Goal: Transaction & Acquisition: Purchase product/service

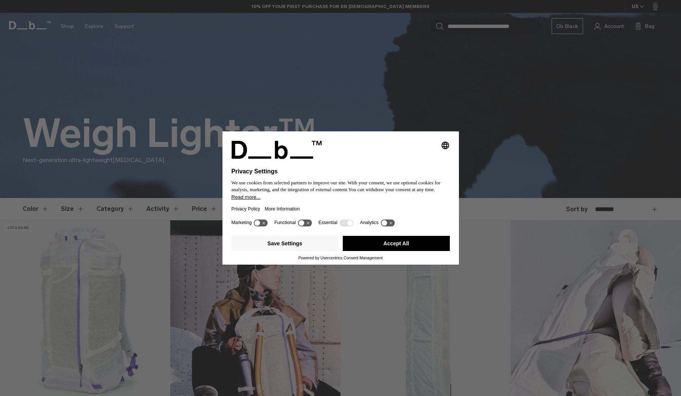
click at [387, 251] on button "Accept All" at bounding box center [396, 243] width 107 height 15
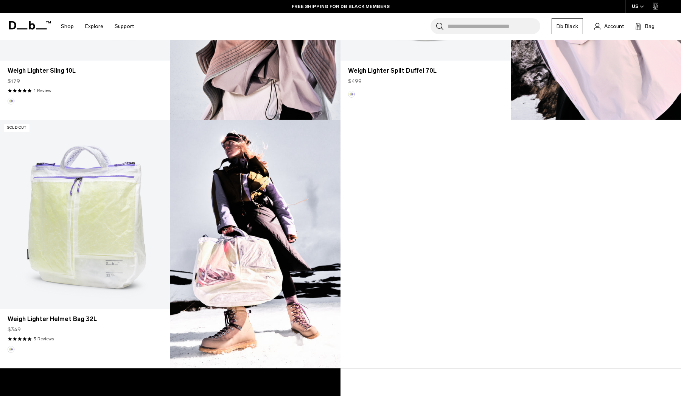
scroll to position [640, 0]
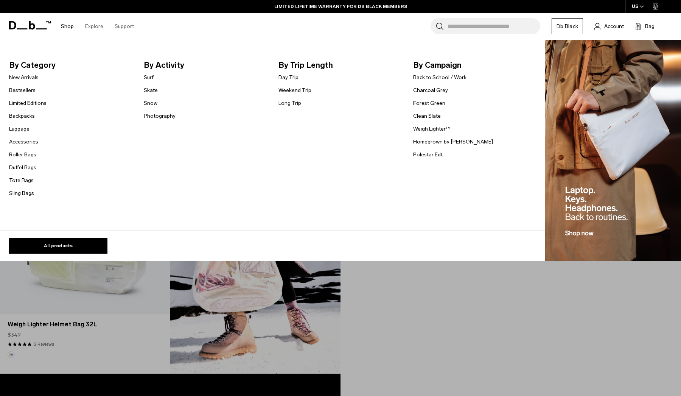
click at [289, 86] on link "Weekend Trip" at bounding box center [295, 90] width 33 height 8
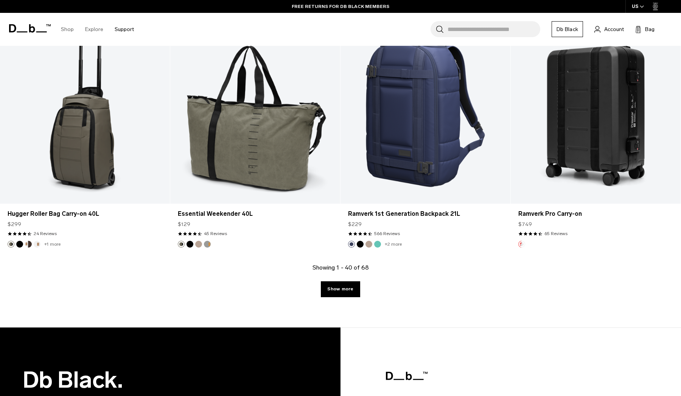
scroll to position [2462, 0]
